Goal: Task Accomplishment & Management: Use online tool/utility

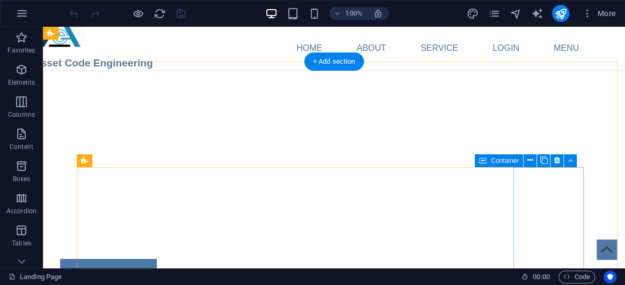
scroll to position [1950, 0]
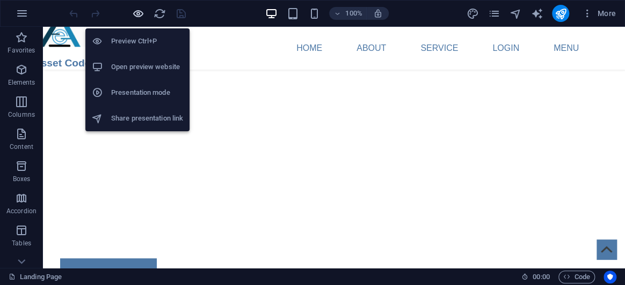
click at [143, 10] on icon "button" at bounding box center [138, 14] width 12 height 12
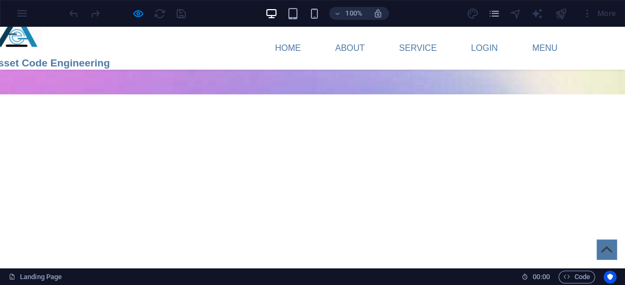
scroll to position [1870, 0]
type input "asdasd"
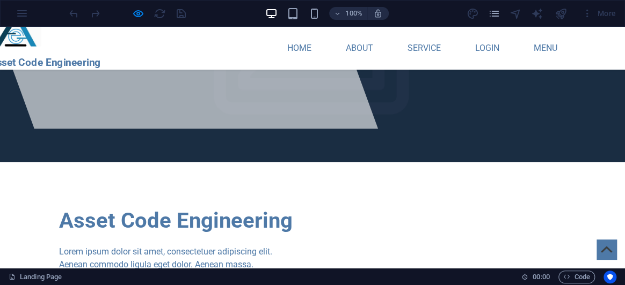
scroll to position [121, 0]
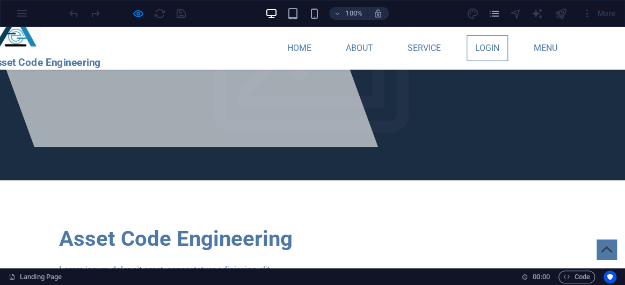
type input "123123"
click at [491, 48] on link "Login" at bounding box center [486, 48] width 41 height 26
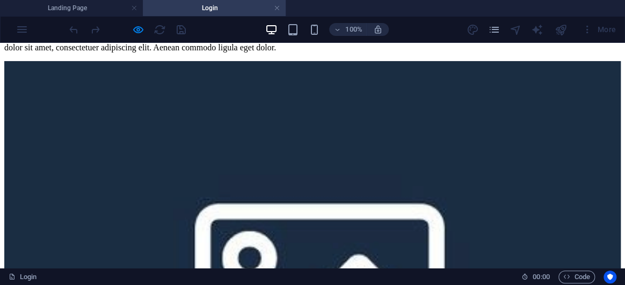
scroll to position [81, 0]
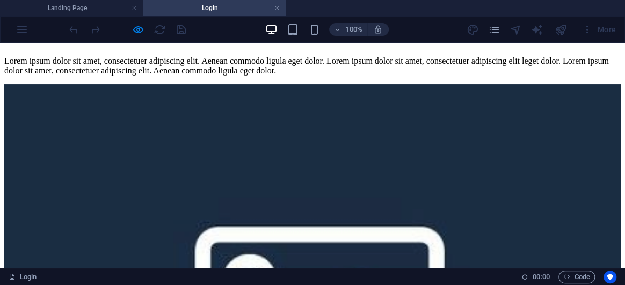
scroll to position [70, 0]
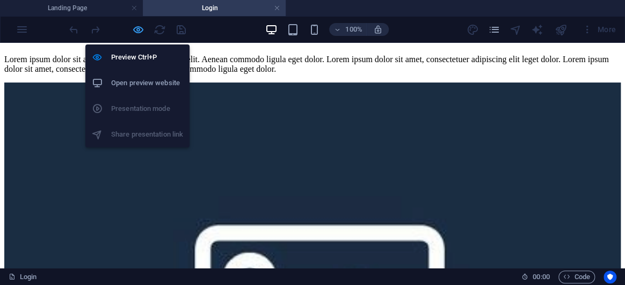
click at [140, 30] on icon "button" at bounding box center [138, 30] width 12 height 12
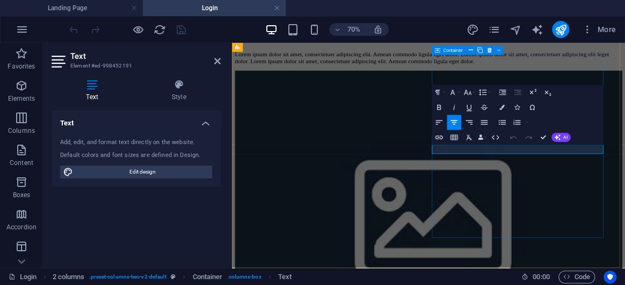
scroll to position [48, 0]
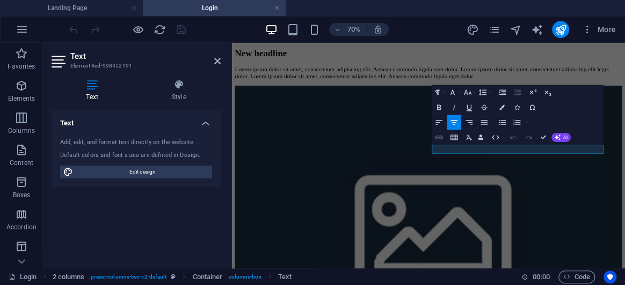
click at [441, 131] on button "Insert Link" at bounding box center [438, 137] width 14 height 15
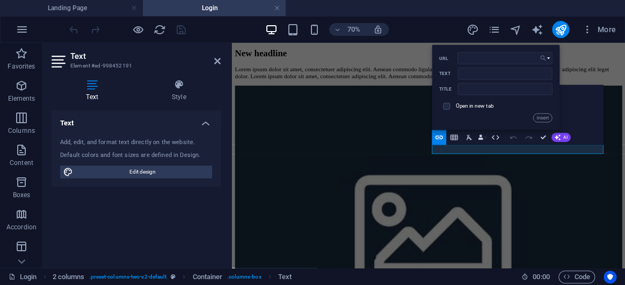
click at [543, 63] on button "Choose Link" at bounding box center [545, 58] width 14 height 12
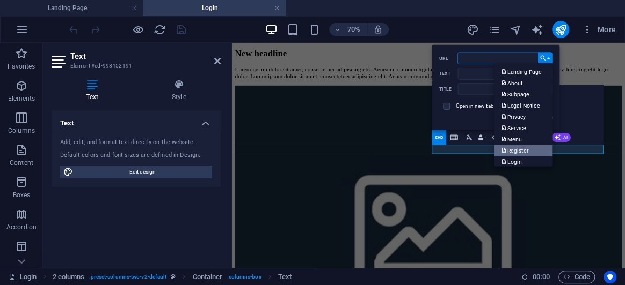
click at [523, 146] on p "Register" at bounding box center [515, 150] width 28 height 11
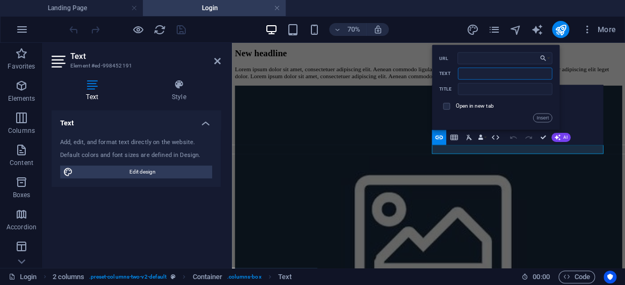
click at [494, 68] on input "Text" at bounding box center [505, 74] width 94 height 12
type input "Here"
click at [538, 120] on button "Insert" at bounding box center [542, 118] width 19 height 9
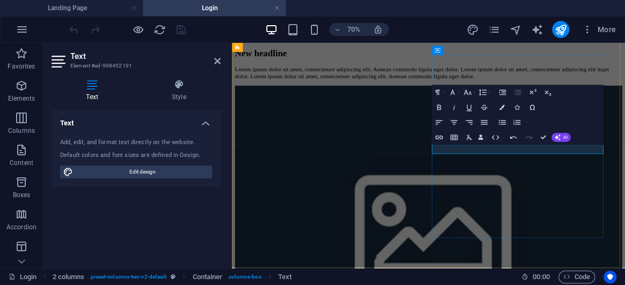
drag, startPoint x: 674, startPoint y: 197, endPoint x: 567, endPoint y: 198, distance: 107.8
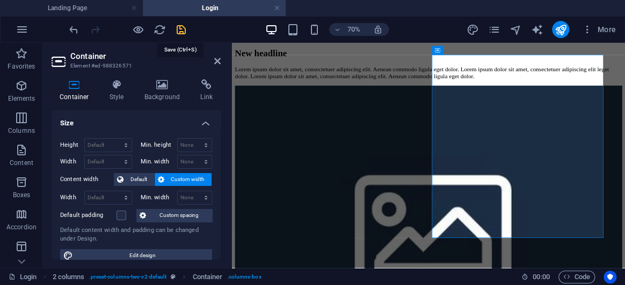
click at [181, 28] on icon "save" at bounding box center [181, 30] width 12 height 12
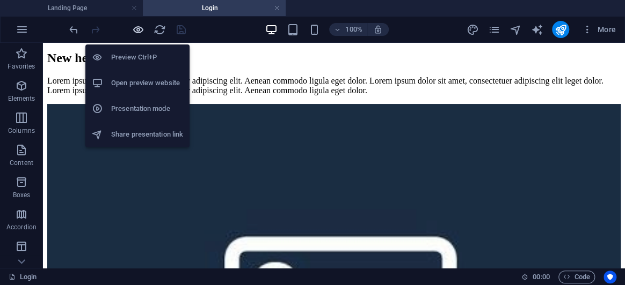
click at [134, 32] on icon "button" at bounding box center [138, 30] width 12 height 12
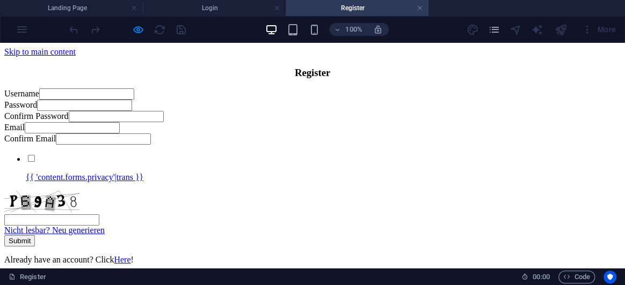
scroll to position [134, 0]
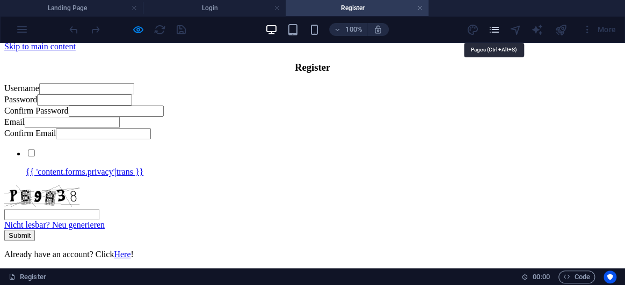
click at [493, 35] on icon "pages" at bounding box center [493, 30] width 12 height 12
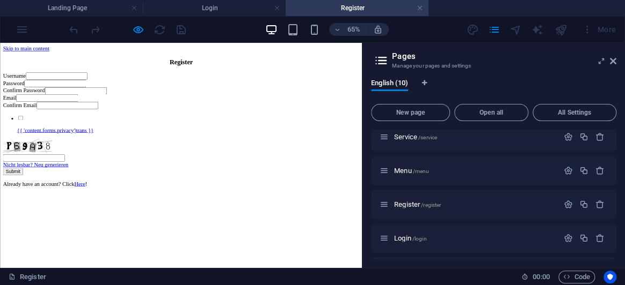
scroll to position [208, 0]
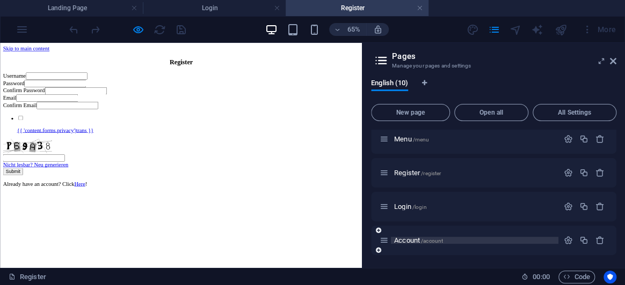
click at [436, 240] on span "/account" at bounding box center [432, 241] width 22 height 6
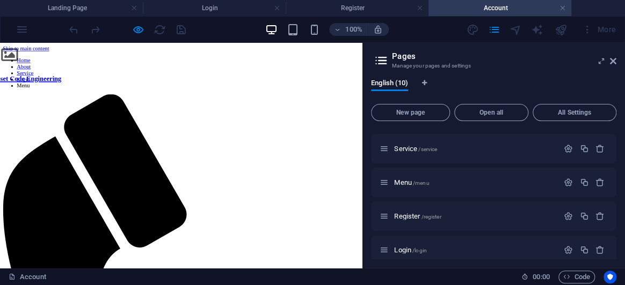
scroll to position [0, 0]
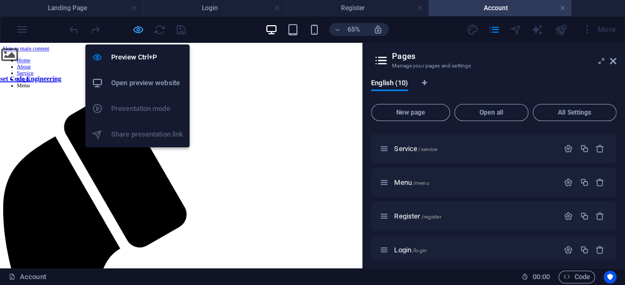
drag, startPoint x: 140, startPoint y: 30, endPoint x: 388, endPoint y: 145, distance: 273.9
click at [140, 30] on icon "button" at bounding box center [138, 30] width 12 height 12
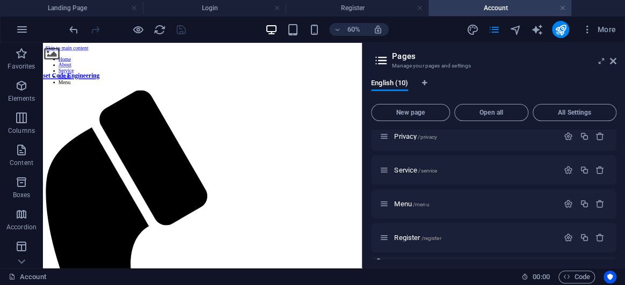
scroll to position [142, 0]
click at [402, 207] on span "Menu /menu" at bounding box center [411, 205] width 35 height 8
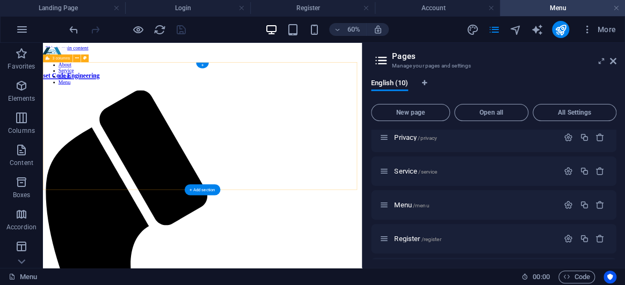
scroll to position [237, 0]
